Goal: Navigation & Orientation: Understand site structure

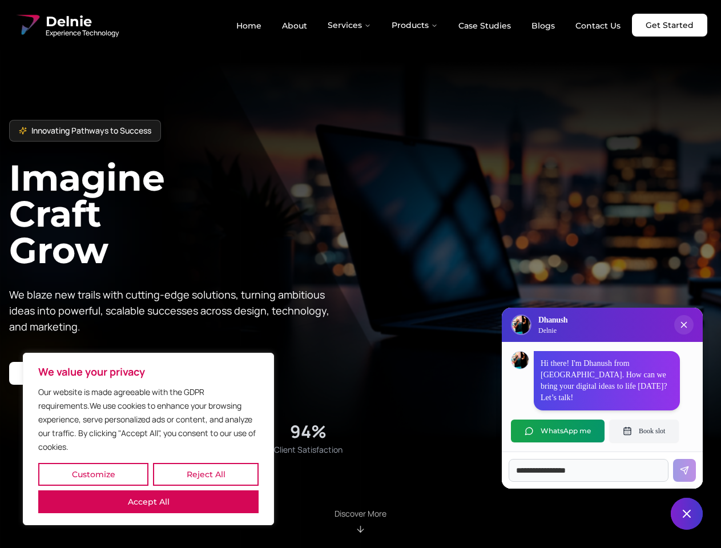
click at [93, 475] on button "Customize" at bounding box center [93, 474] width 110 height 23
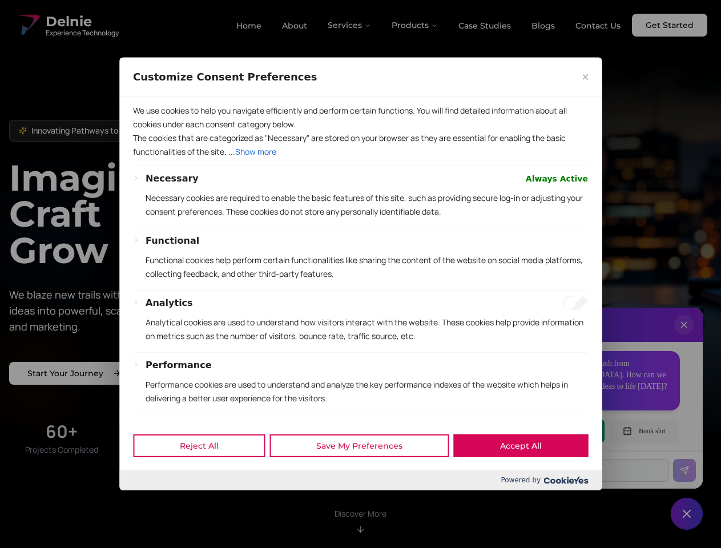
click at [206, 475] on div at bounding box center [360, 274] width 721 height 548
click at [148, 131] on p "We use cookies to help you navigate efficiently and perform certain functions. …" at bounding box center [360, 117] width 455 height 27
click at [360, 219] on p "Necessary cookies are required to enable the basic features of this site, such …" at bounding box center [367, 204] width 443 height 27
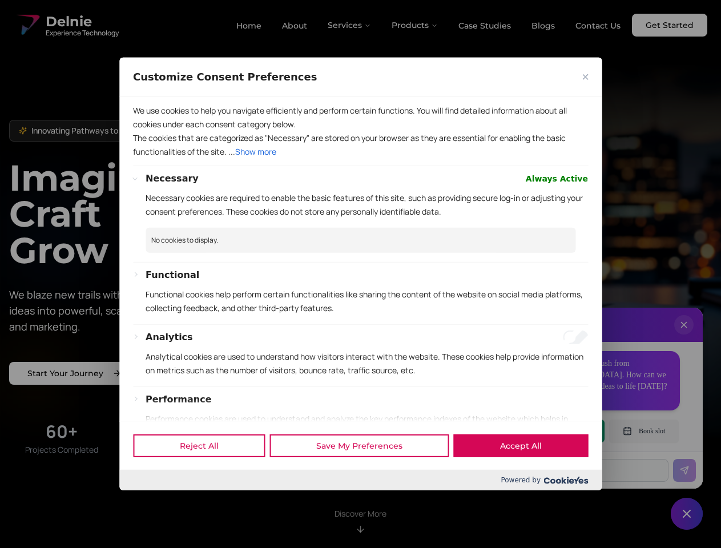
click at [350, 25] on div at bounding box center [360, 274] width 721 height 548
click at [415, 25] on div at bounding box center [360, 274] width 721 height 548
click at [684, 336] on div at bounding box center [360, 274] width 721 height 548
click at [558, 431] on div "Reject All Save My Preferences Accept All" at bounding box center [360, 445] width 482 height 49
click at [644, 431] on div at bounding box center [360, 274] width 721 height 548
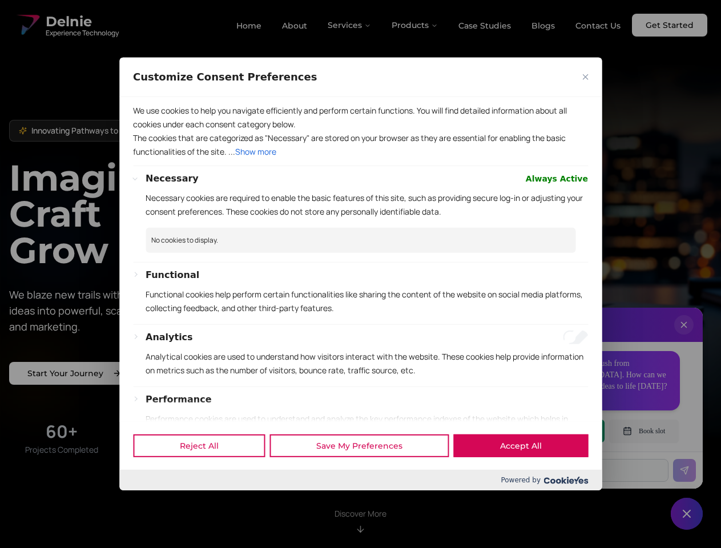
click at [687, 514] on div at bounding box center [360, 274] width 721 height 548
